Goal: Task Accomplishment & Management: Manage account settings

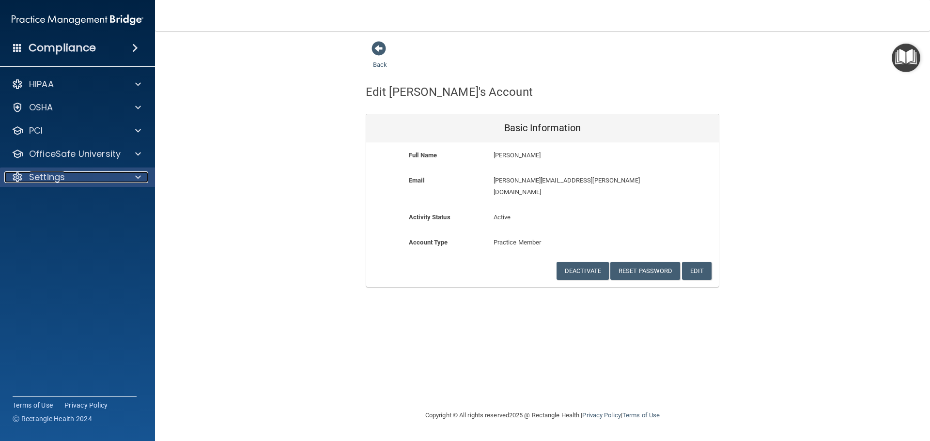
click at [67, 178] on div "Settings" at bounding box center [64, 177] width 120 height 12
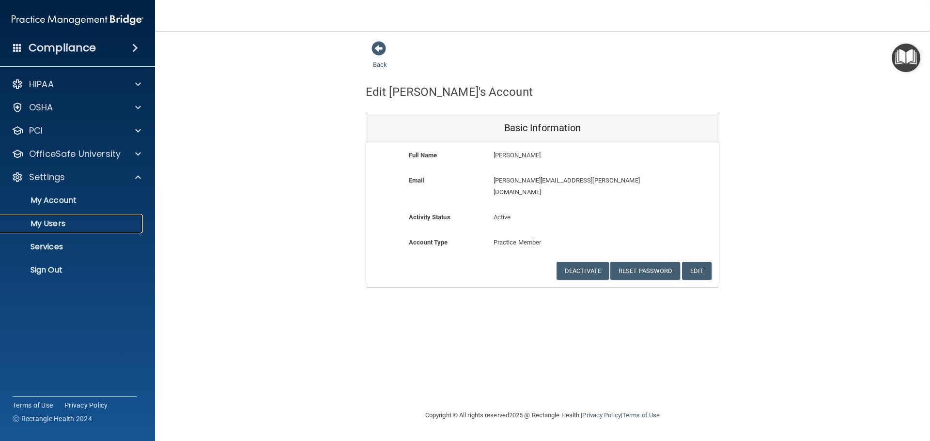
click at [57, 221] on p "My Users" at bounding box center [72, 224] width 132 height 10
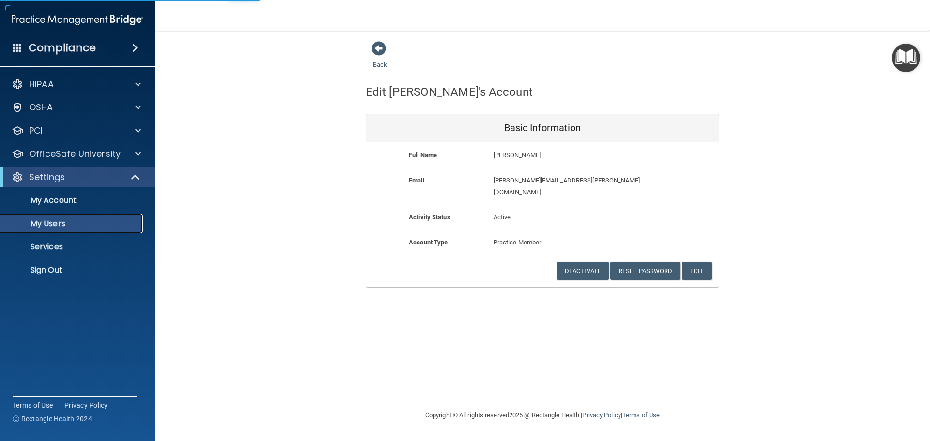
select select "20"
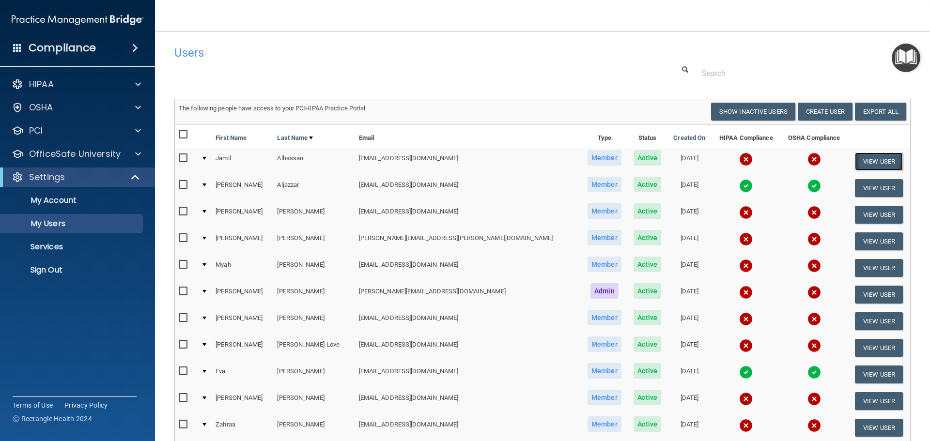
click at [858, 163] on button "View User" at bounding box center [879, 162] width 48 height 18
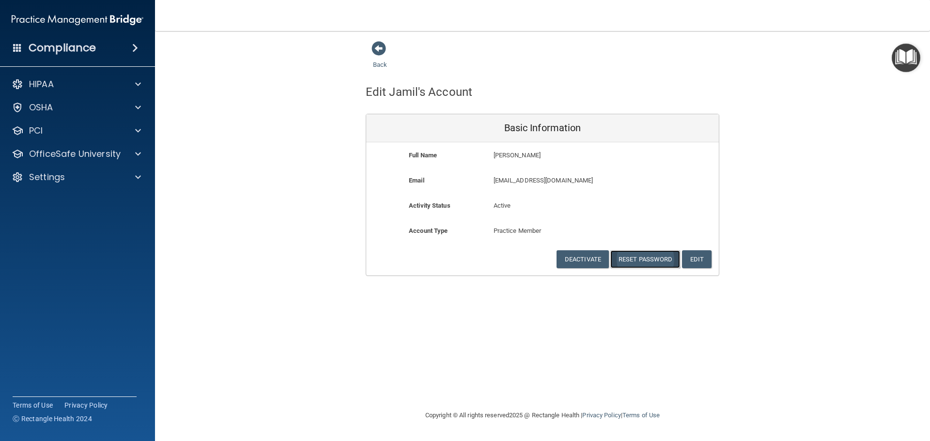
click at [646, 259] on button "Reset Password" at bounding box center [645, 259] width 70 height 18
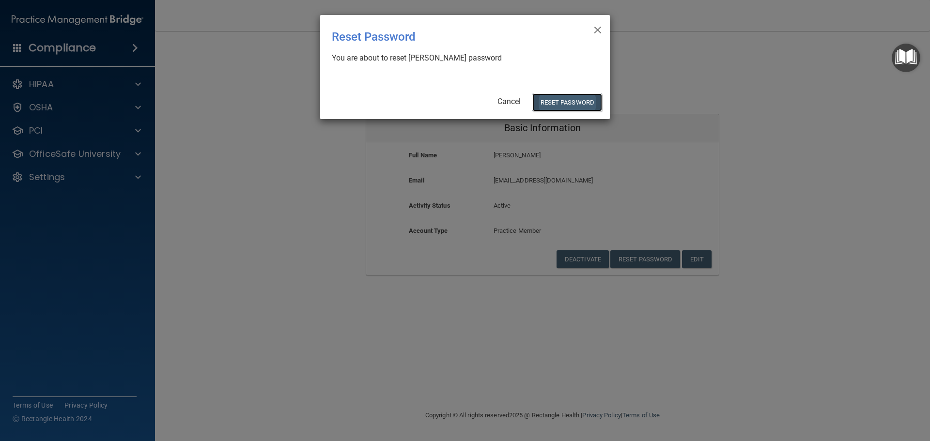
click at [565, 99] on button "Reset Password" at bounding box center [567, 102] width 70 height 18
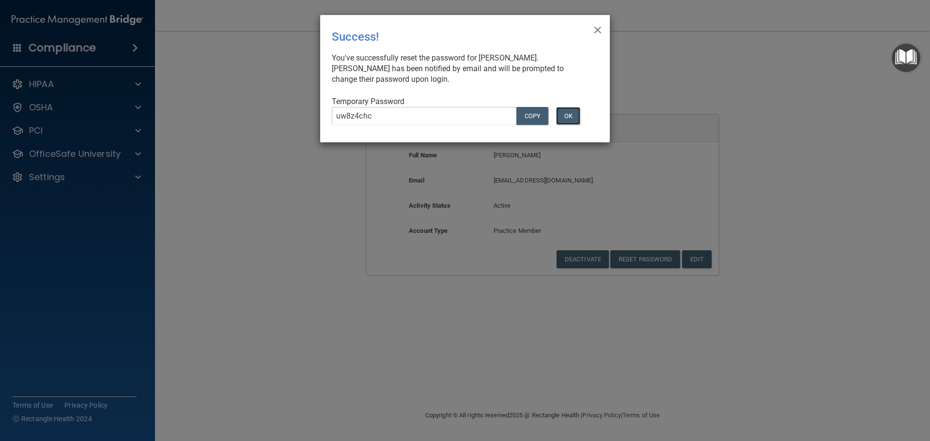
click at [566, 118] on button "OK" at bounding box center [568, 116] width 24 height 18
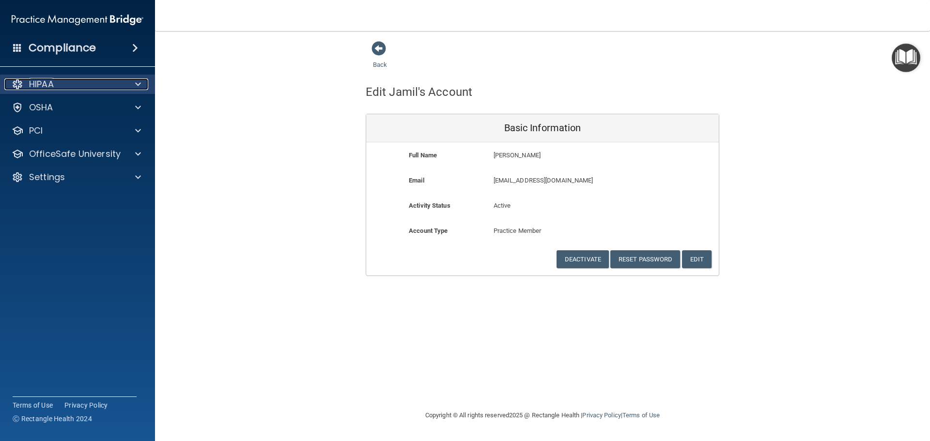
click at [34, 81] on p "HIPAA" at bounding box center [41, 84] width 25 height 12
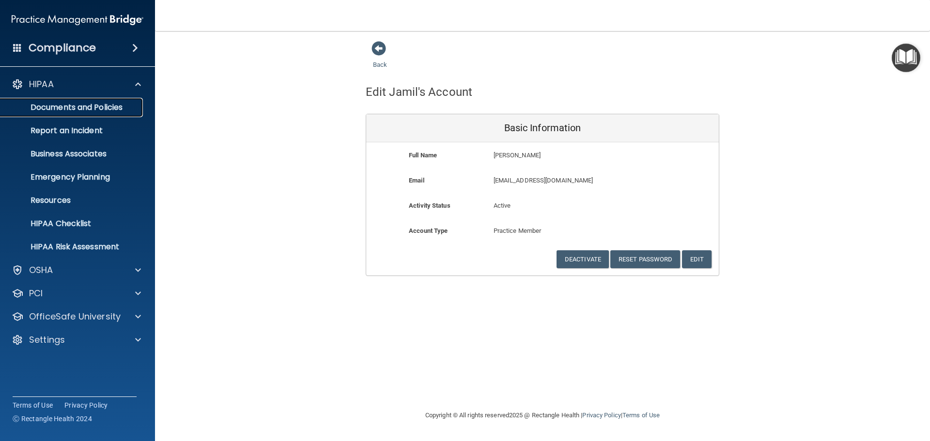
click at [54, 104] on p "Documents and Policies" at bounding box center [72, 108] width 132 height 10
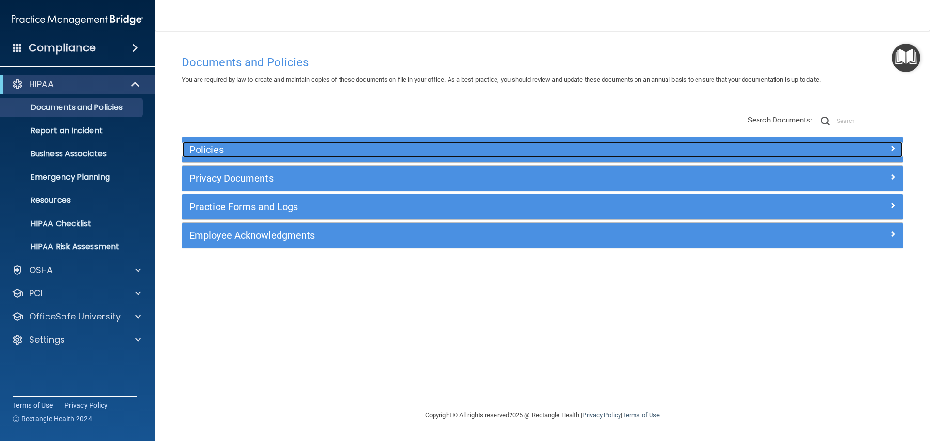
click at [195, 145] on h5 "Policies" at bounding box center [452, 149] width 526 height 11
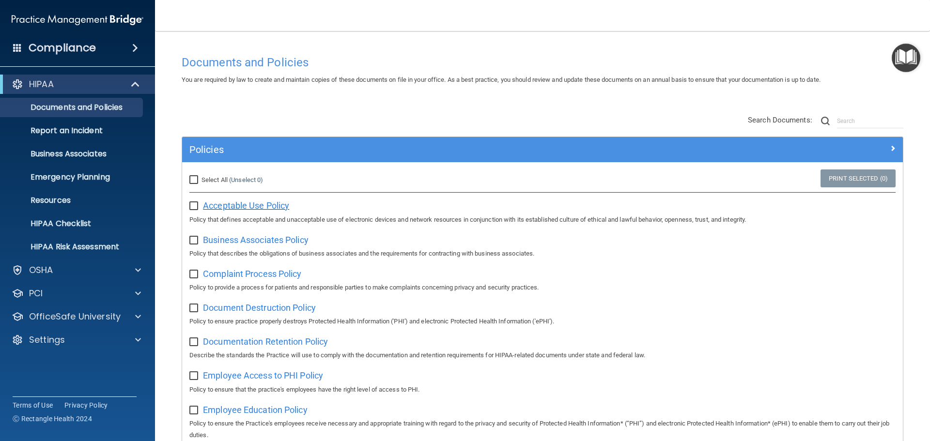
click at [232, 205] on span "Acceptable Use Policy" at bounding box center [246, 206] width 86 height 10
click at [43, 268] on p "OSHA" at bounding box center [41, 270] width 24 height 12
click at [136, 47] on span at bounding box center [135, 48] width 6 height 12
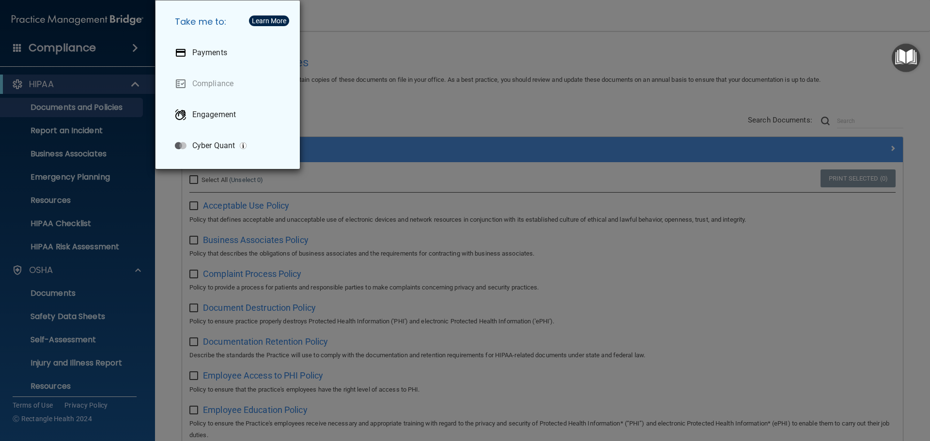
click at [364, 40] on div "Take me to: Payments Compliance Engagement Cyber Quant" at bounding box center [465, 220] width 930 height 441
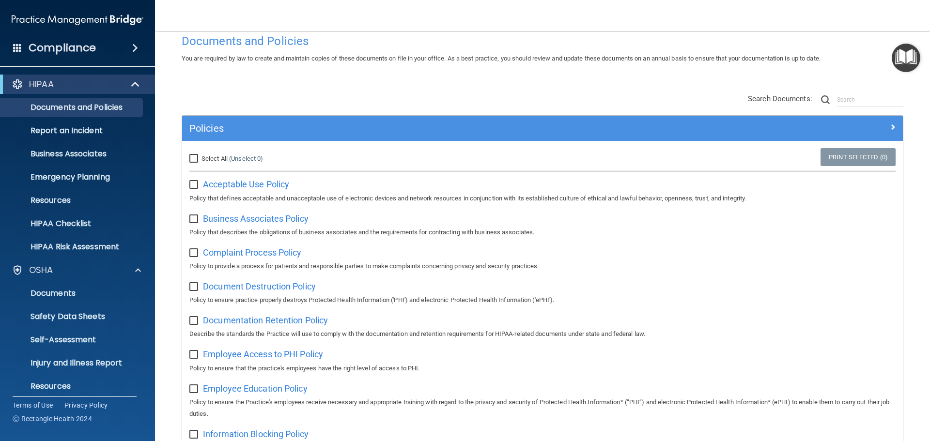
scroll to position [18, 0]
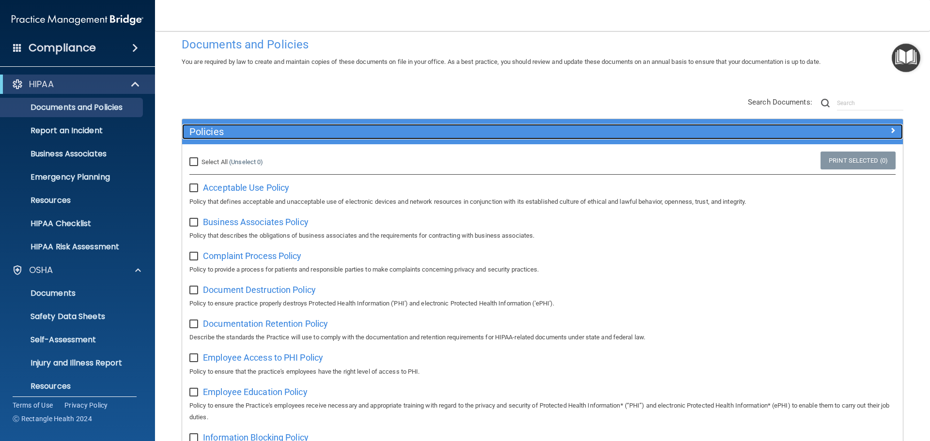
click at [890, 131] on span at bounding box center [893, 130] width 6 height 12
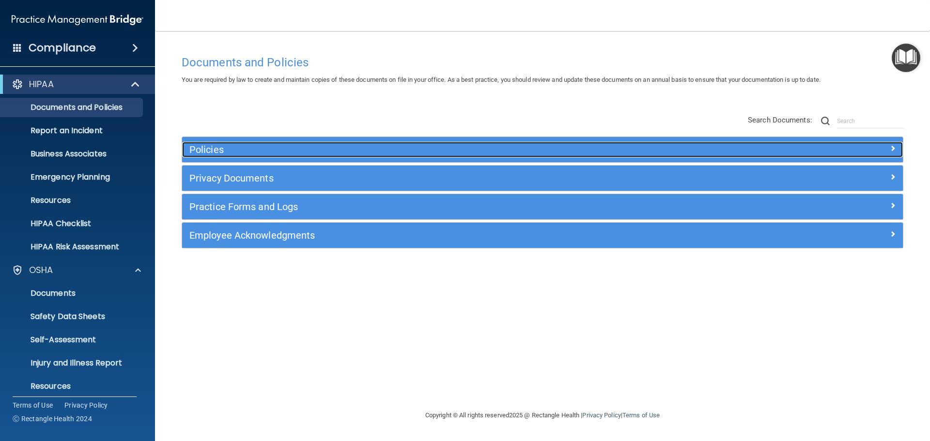
scroll to position [0, 0]
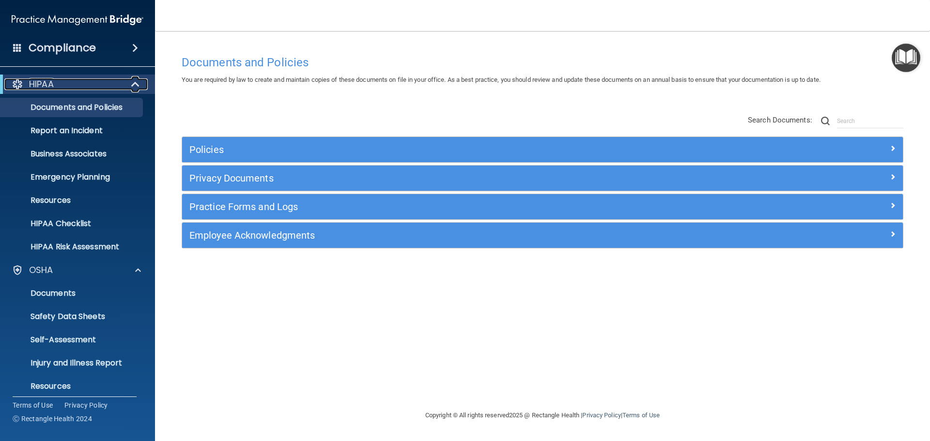
click at [137, 82] on span at bounding box center [136, 84] width 8 height 12
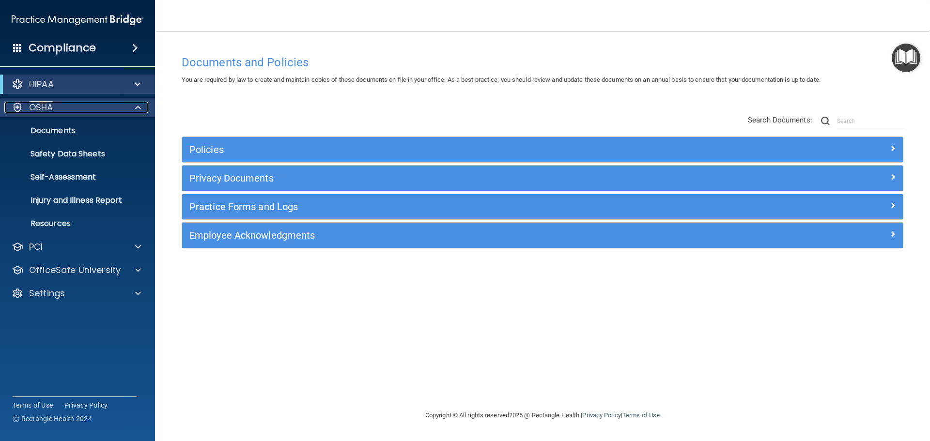
click at [138, 109] on span at bounding box center [138, 108] width 6 height 12
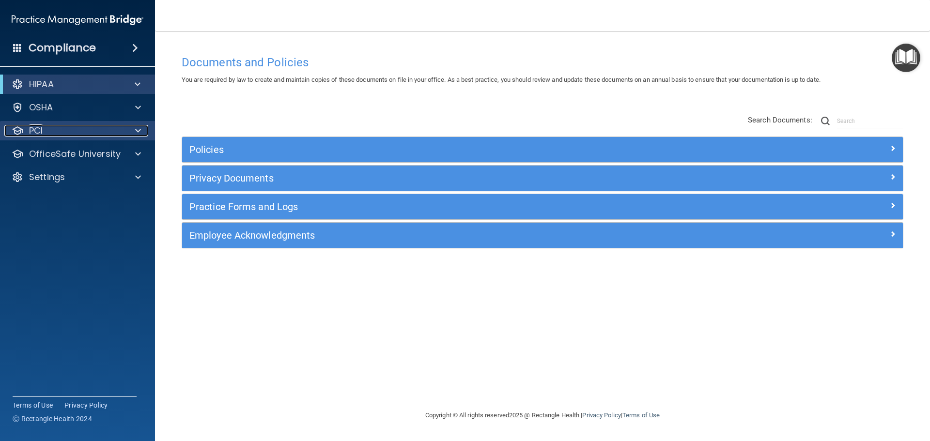
click at [135, 130] on div at bounding box center [136, 131] width 24 height 12
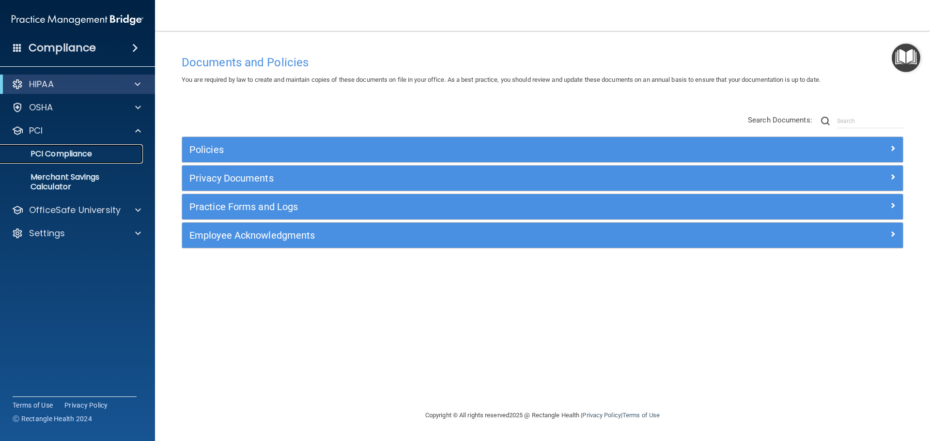
click at [65, 155] on p "PCI Compliance" at bounding box center [72, 154] width 132 height 10
click at [139, 127] on span at bounding box center [138, 131] width 6 height 12
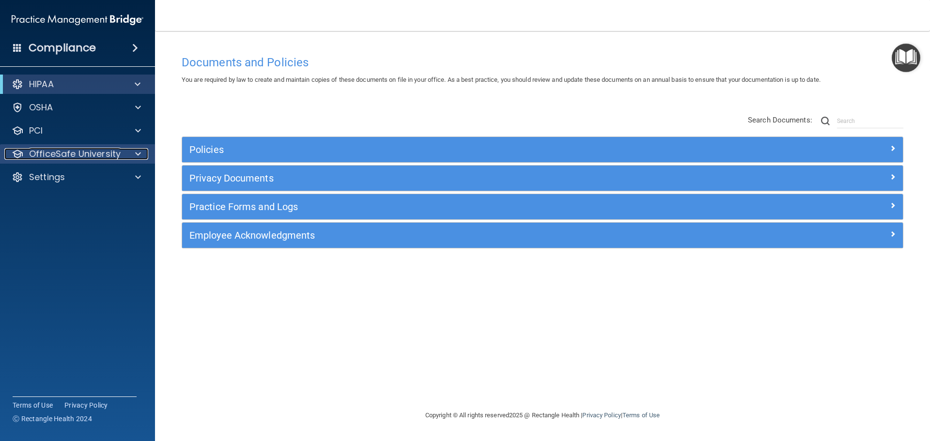
click at [135, 154] on span at bounding box center [138, 154] width 6 height 12
